Goal: Navigation & Orientation: Find specific page/section

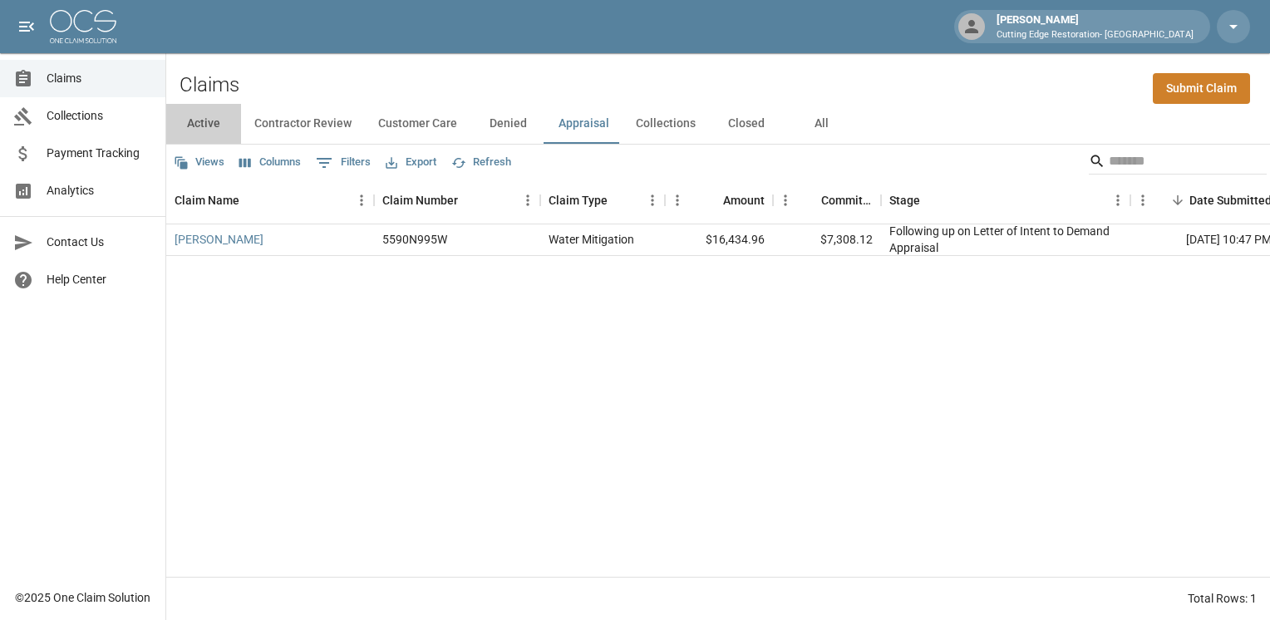
click at [214, 128] on button "Active" at bounding box center [203, 124] width 75 height 40
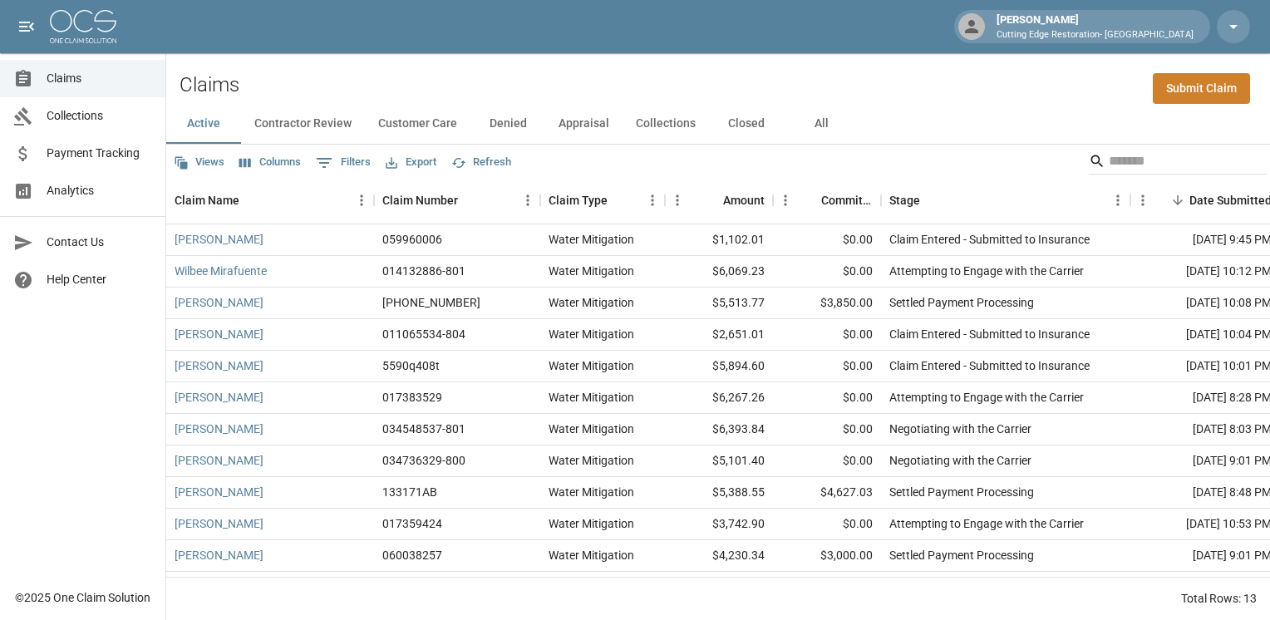
click at [665, 127] on button "Collections" at bounding box center [665, 124] width 86 height 40
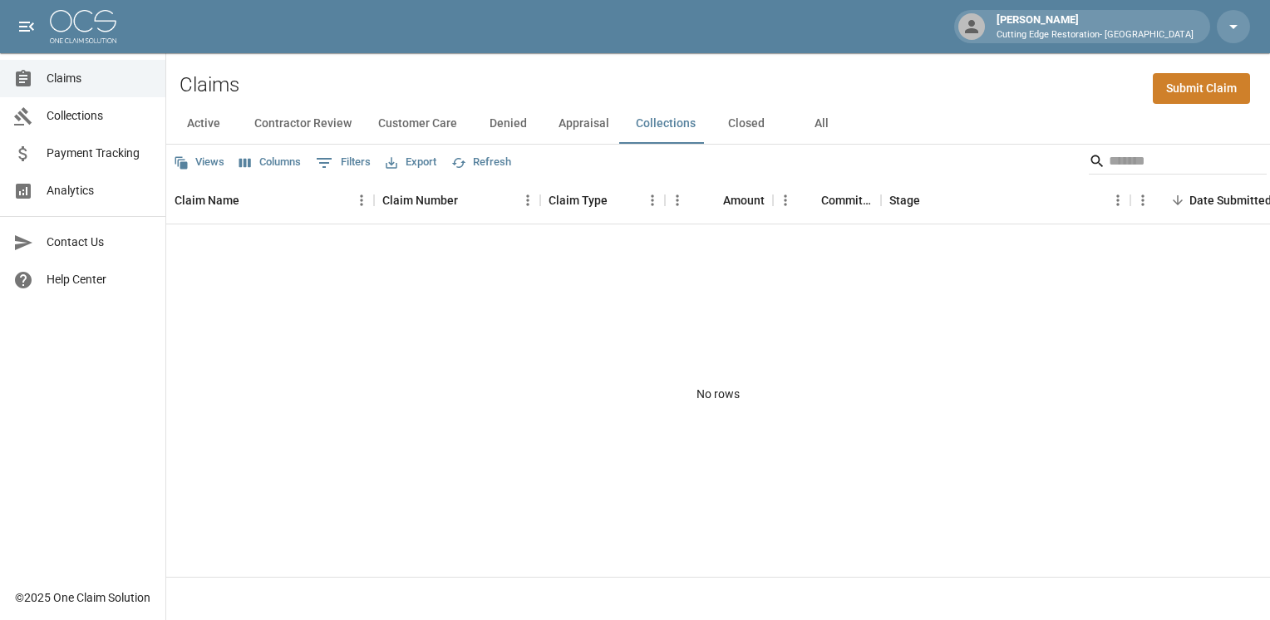
click at [738, 121] on button "Closed" at bounding box center [746, 124] width 75 height 40
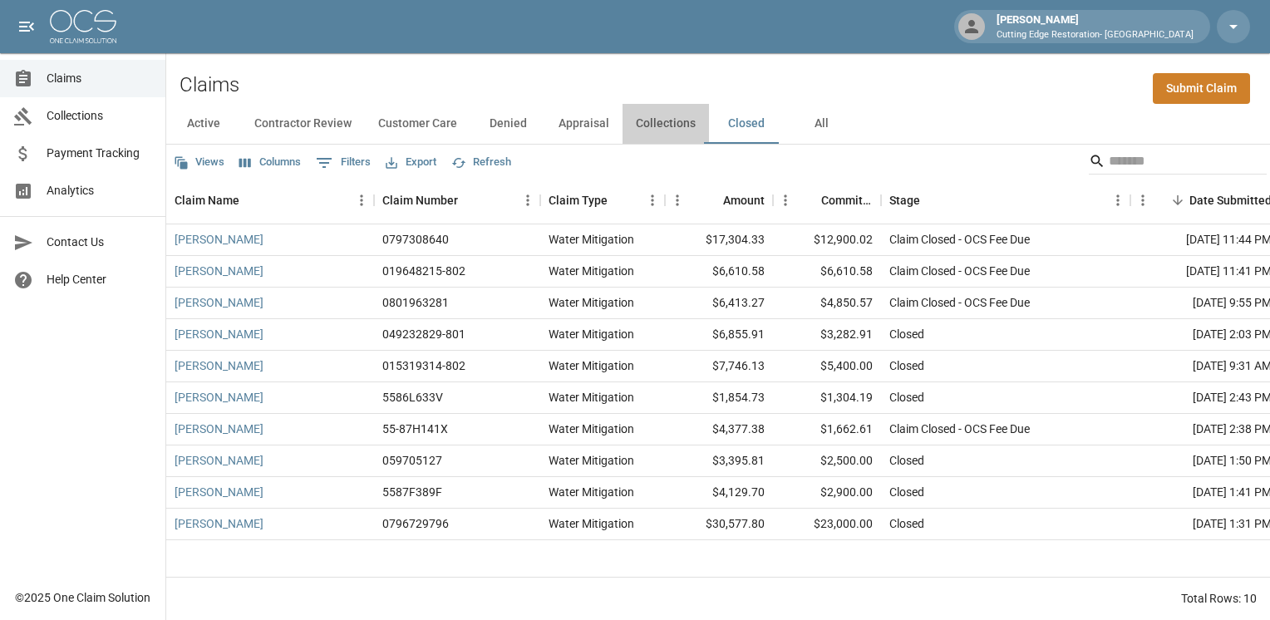
click at [668, 128] on button "Collections" at bounding box center [665, 124] width 86 height 40
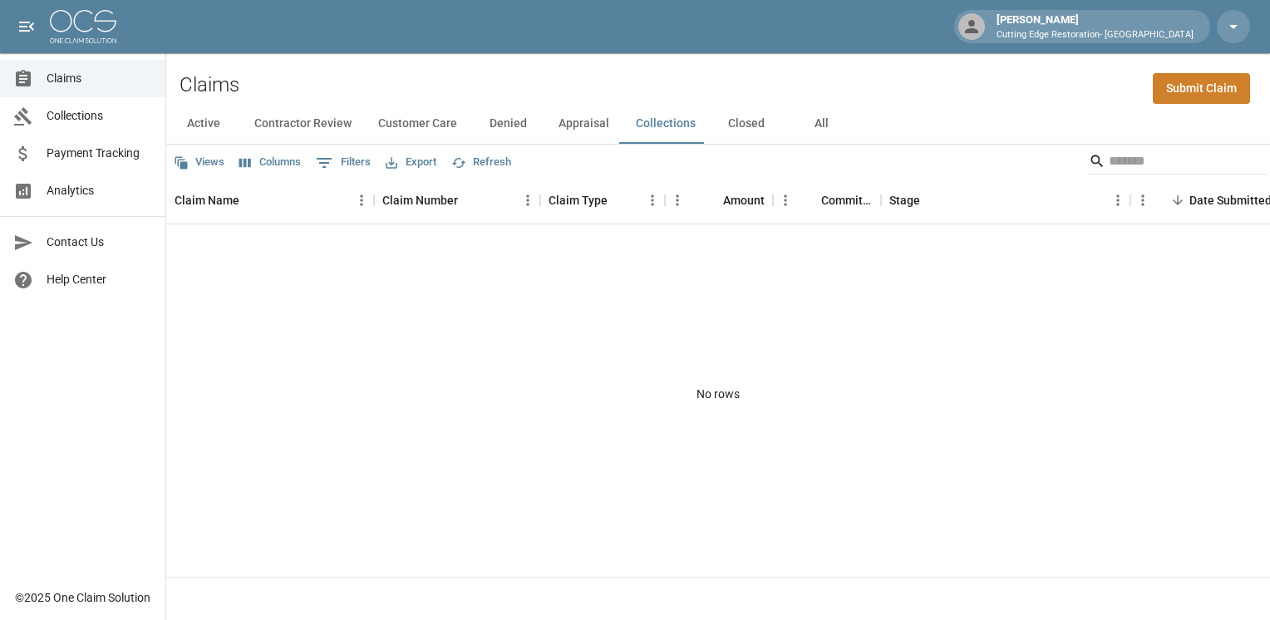
click at [580, 127] on button "Appraisal" at bounding box center [583, 124] width 77 height 40
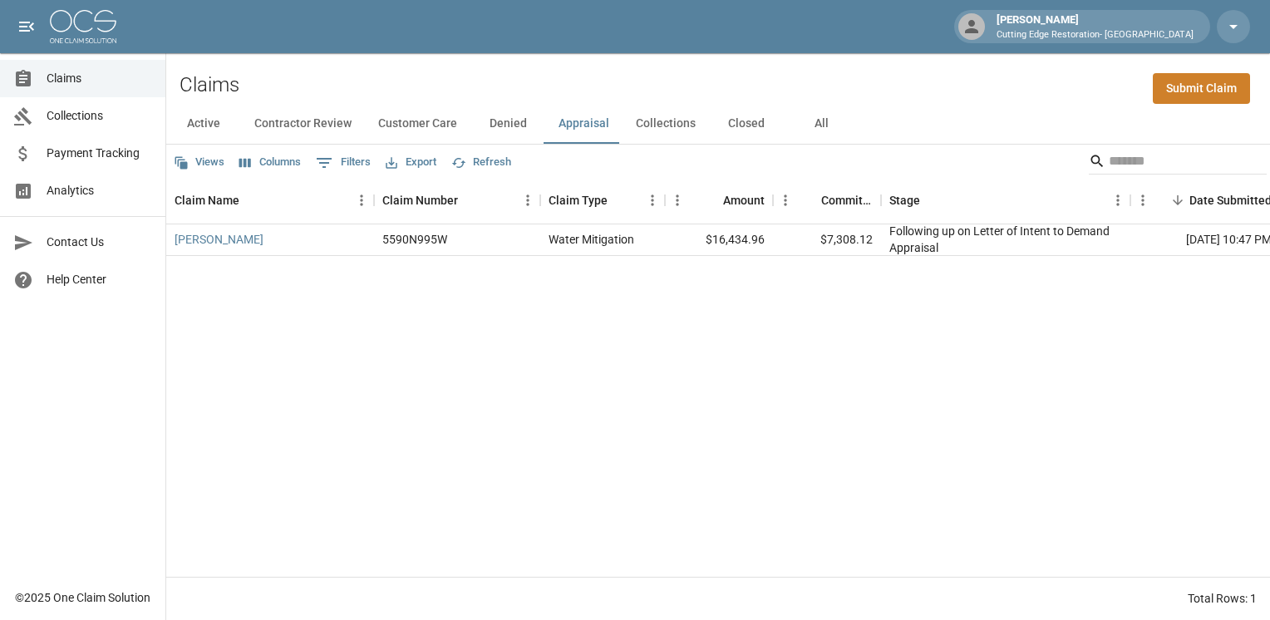
click at [507, 119] on button "Denied" at bounding box center [507, 124] width 75 height 40
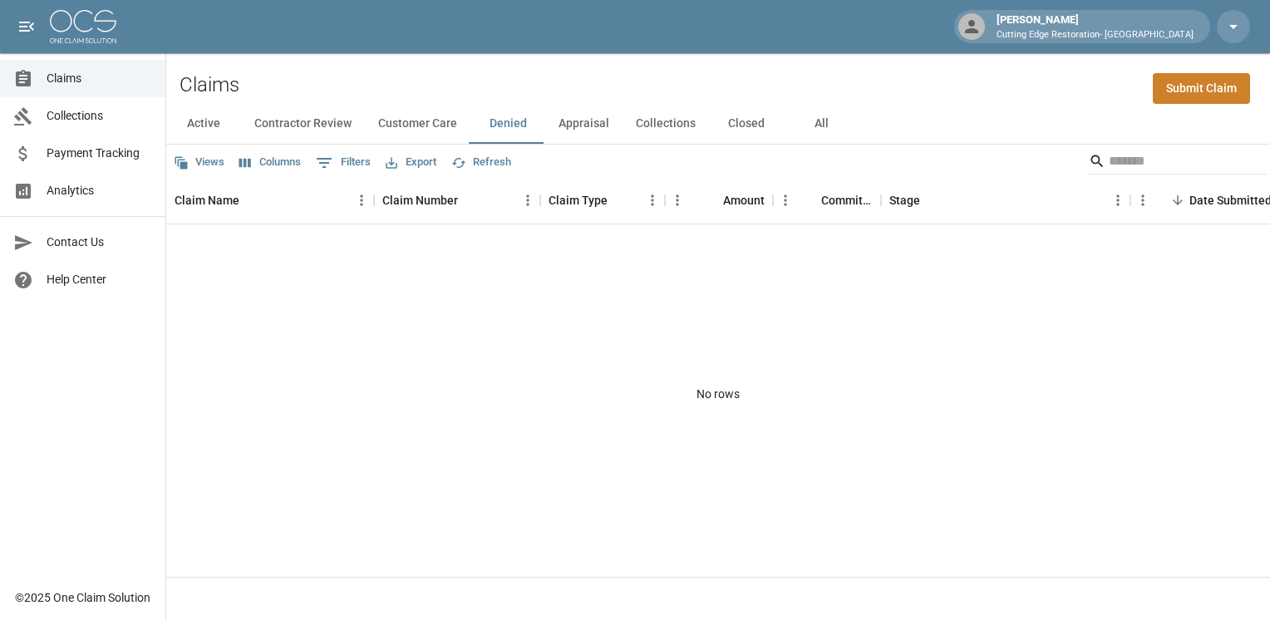
click at [413, 128] on button "Customer Care" at bounding box center [418, 124] width 106 height 40
click at [296, 125] on button "Contractor Review" at bounding box center [303, 124] width 124 height 40
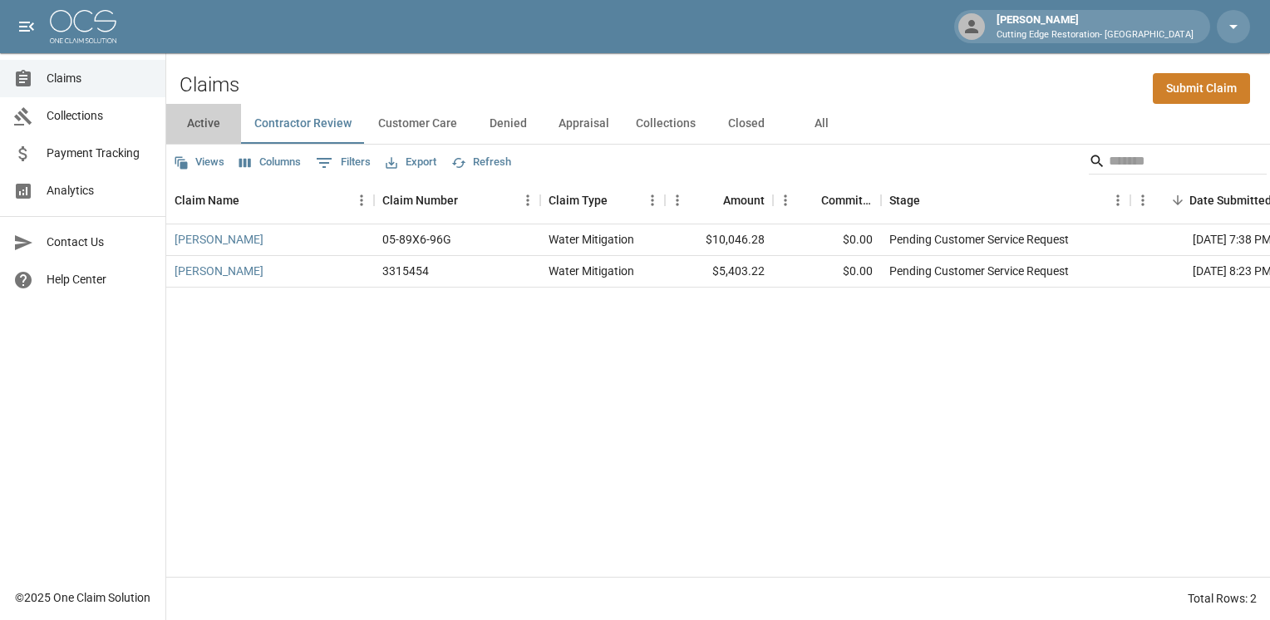
click at [213, 125] on button "Active" at bounding box center [203, 124] width 75 height 40
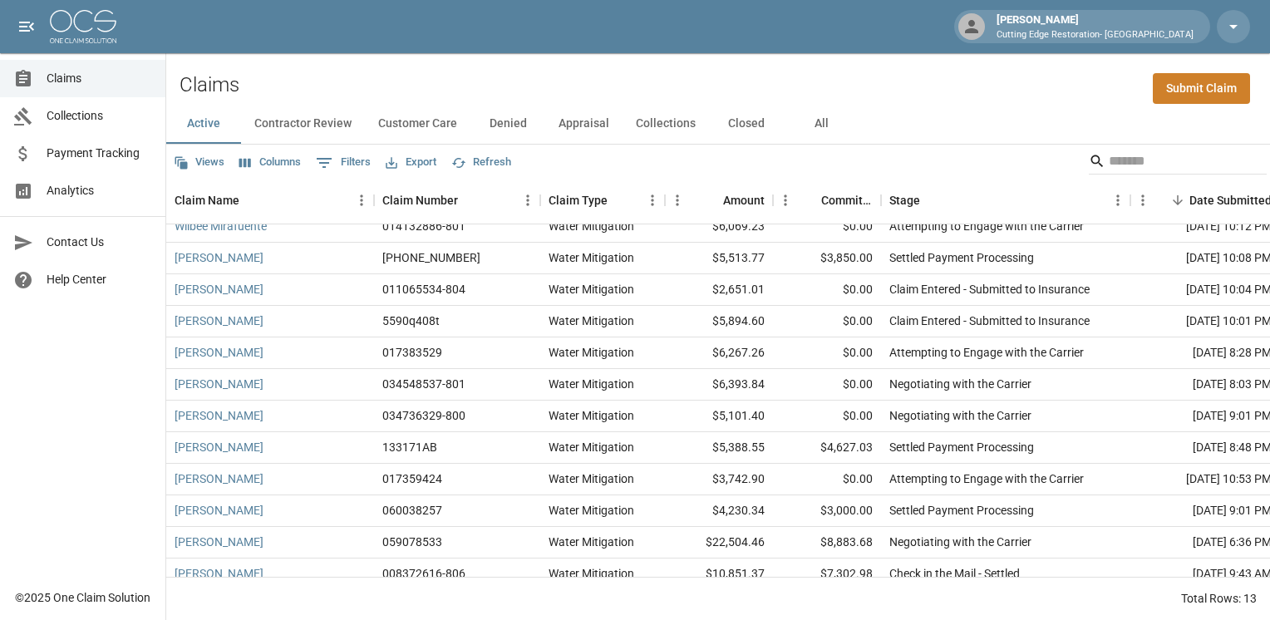
scroll to position [70, 0]
